Goal: Task Accomplishment & Management: Complete application form

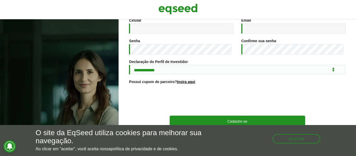
scroll to position [109, 0]
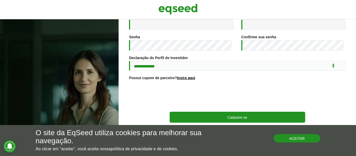
click at [308, 141] on button "Aceitar" at bounding box center [297, 138] width 47 height 8
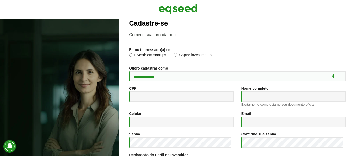
scroll to position [0, 0]
